Goal: Task Accomplishment & Management: Complete application form

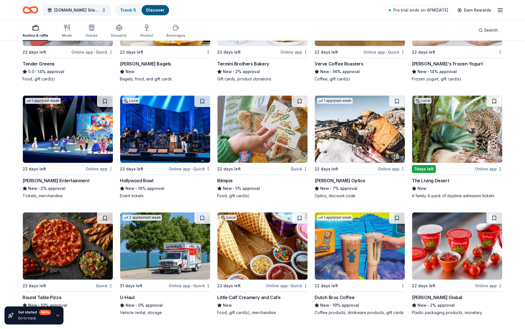
scroll to position [3072, 0]
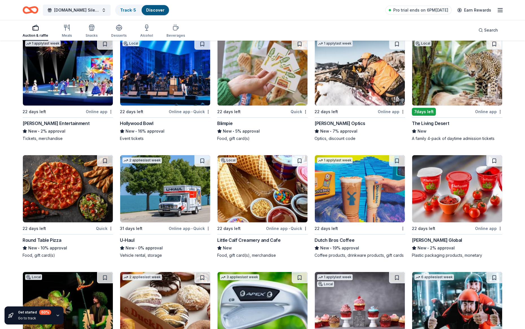
click at [374, 200] on img at bounding box center [360, 188] width 90 height 67
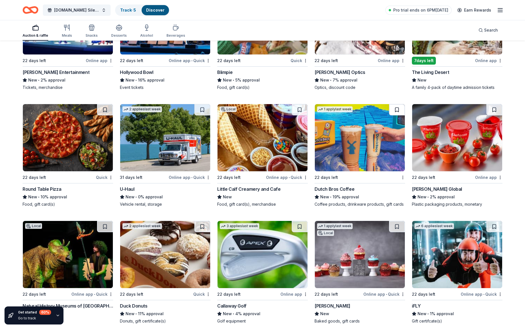
scroll to position [3164, 0]
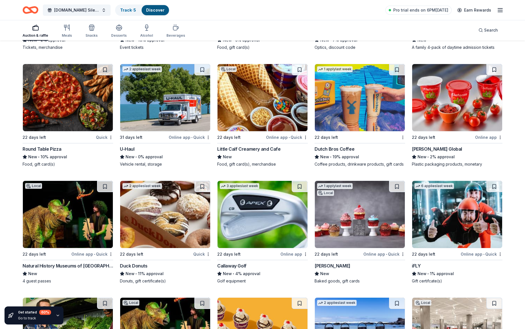
click at [448, 95] on img at bounding box center [457, 97] width 90 height 67
click at [91, 237] on img at bounding box center [68, 214] width 90 height 67
click at [252, 217] on img at bounding box center [263, 214] width 90 height 67
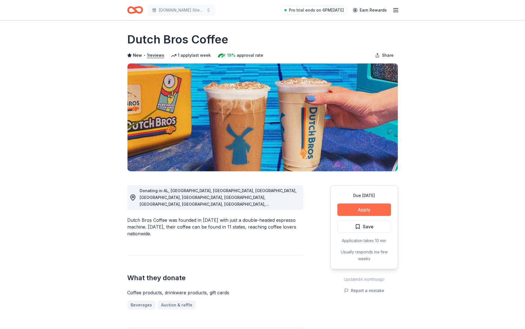
click at [370, 214] on button "Apply" at bounding box center [365, 210] width 54 height 12
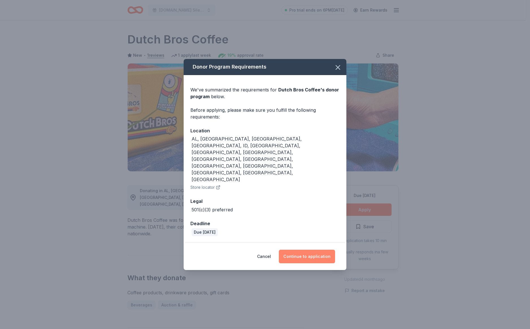
click at [318, 250] on button "Continue to application" at bounding box center [307, 257] width 56 height 14
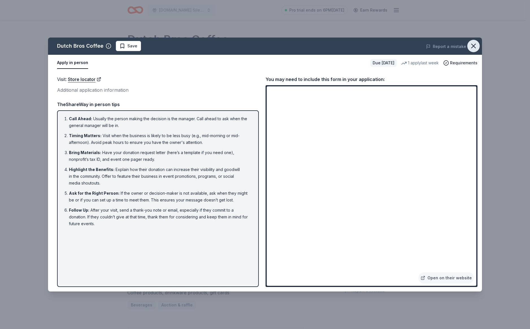
click at [476, 48] on icon "button" at bounding box center [473, 46] width 8 height 8
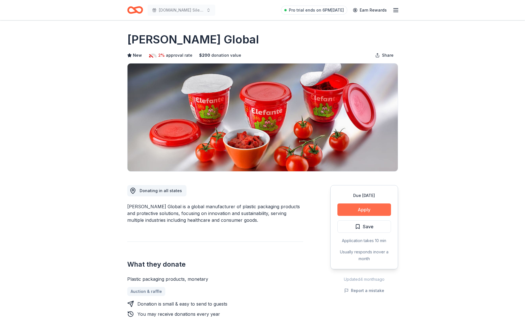
click at [364, 211] on button "Apply" at bounding box center [365, 210] width 54 height 12
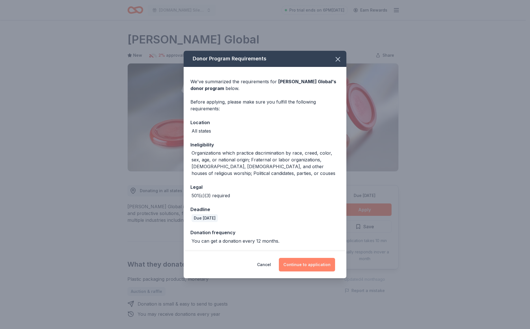
click at [307, 264] on button "Continue to application" at bounding box center [307, 265] width 56 height 14
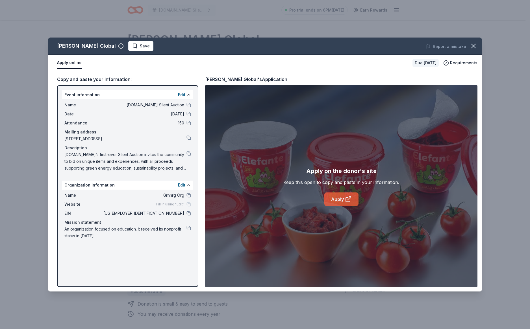
click at [354, 201] on link "Apply" at bounding box center [341, 200] width 34 height 14
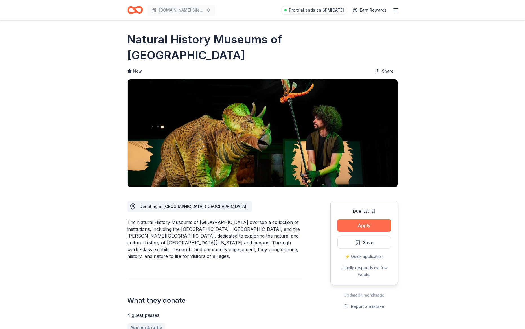
click at [361, 219] on button "Apply" at bounding box center [365, 225] width 54 height 12
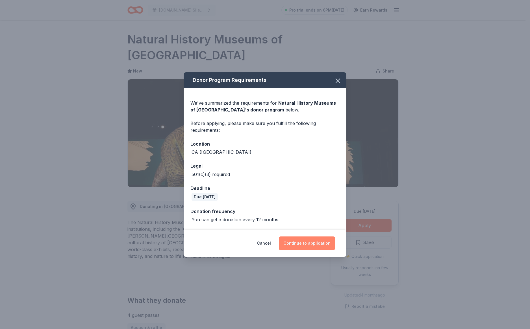
click at [311, 245] on button "Continue to application" at bounding box center [307, 244] width 56 height 14
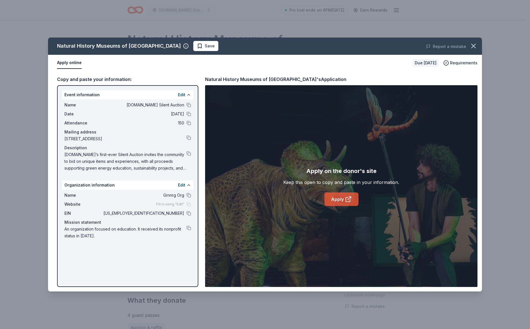
click at [338, 203] on link "Apply" at bounding box center [341, 200] width 34 height 14
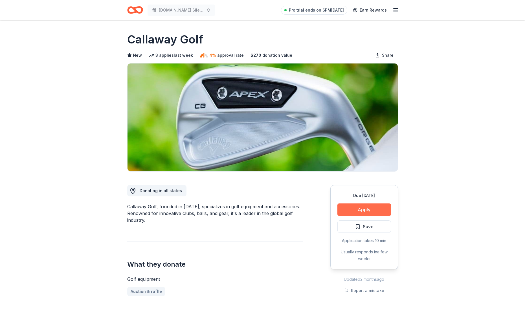
click at [349, 206] on button "Apply" at bounding box center [365, 210] width 54 height 12
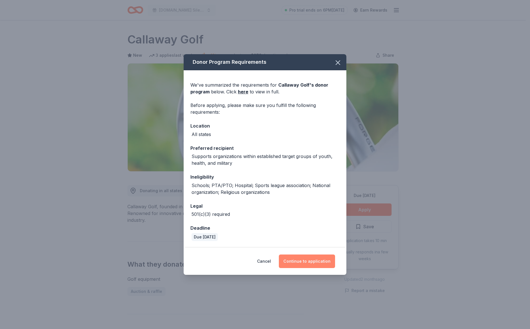
click at [315, 264] on button "Continue to application" at bounding box center [307, 262] width 56 height 14
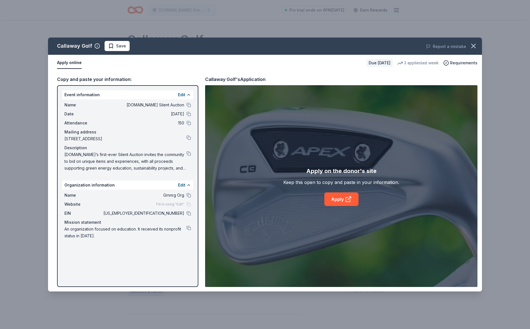
click at [341, 199] on link "Apply" at bounding box center [341, 200] width 34 height 14
